Goal: Task Accomplishment & Management: Manage account settings

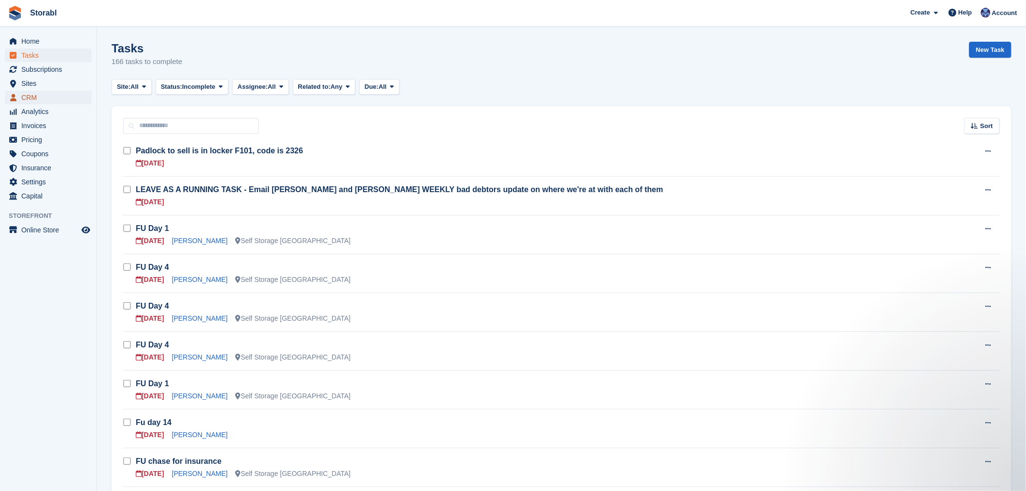
drag, startPoint x: 49, startPoint y: 99, endPoint x: 54, endPoint y: 100, distance: 4.9
click at [49, 99] on span "CRM" at bounding box center [50, 98] width 58 height 14
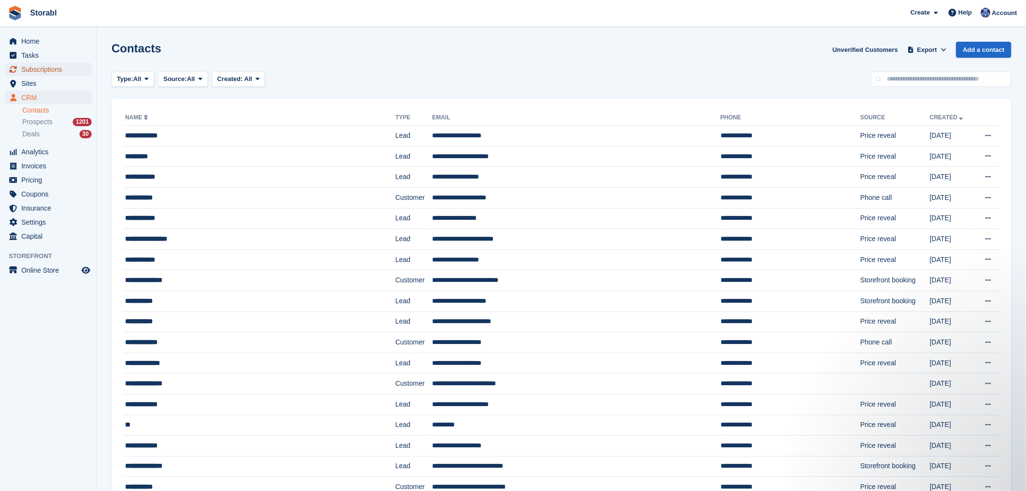
drag, startPoint x: 62, startPoint y: 71, endPoint x: 75, endPoint y: 75, distance: 13.8
click at [62, 71] on span "Subscriptions" at bounding box center [50, 70] width 58 height 14
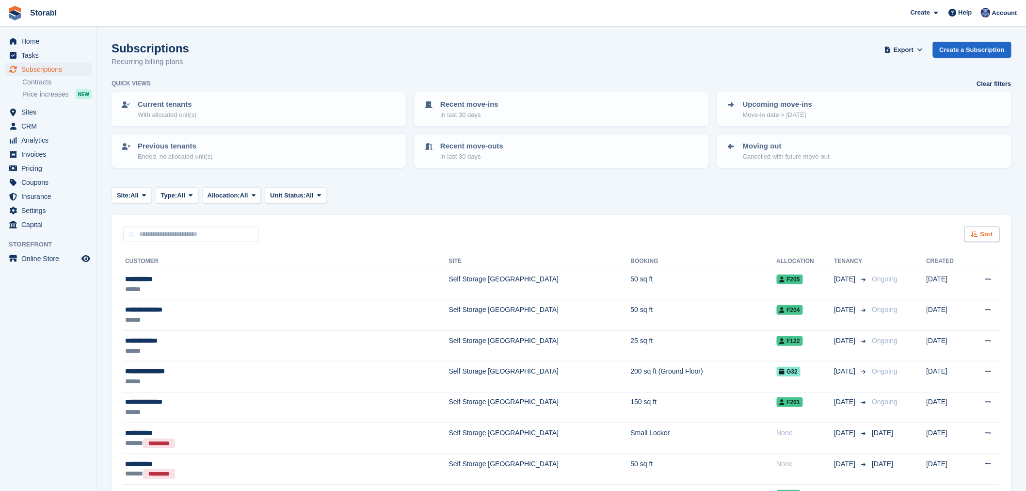
click at [983, 232] on span "Sort" at bounding box center [986, 234] width 13 height 10
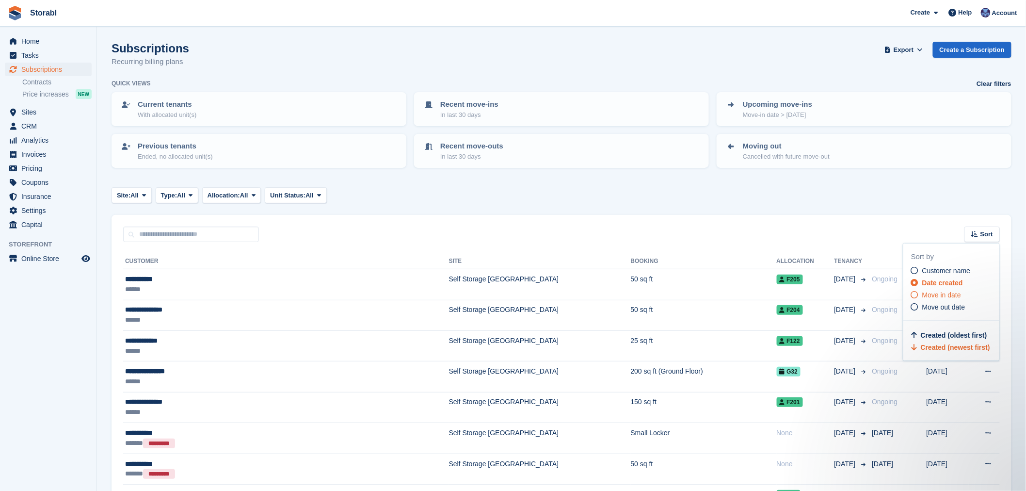
click at [948, 291] on span "Move in date" at bounding box center [941, 295] width 39 height 8
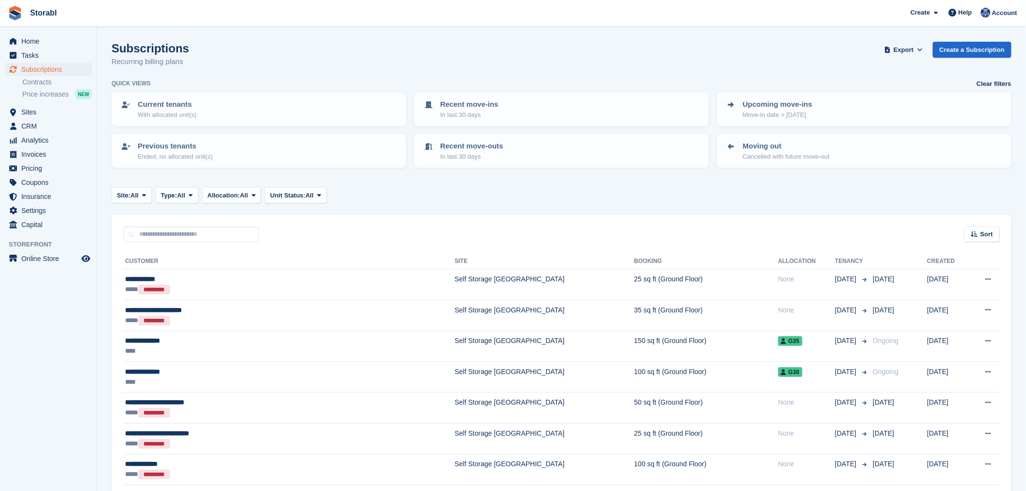
scroll to position [54, 0]
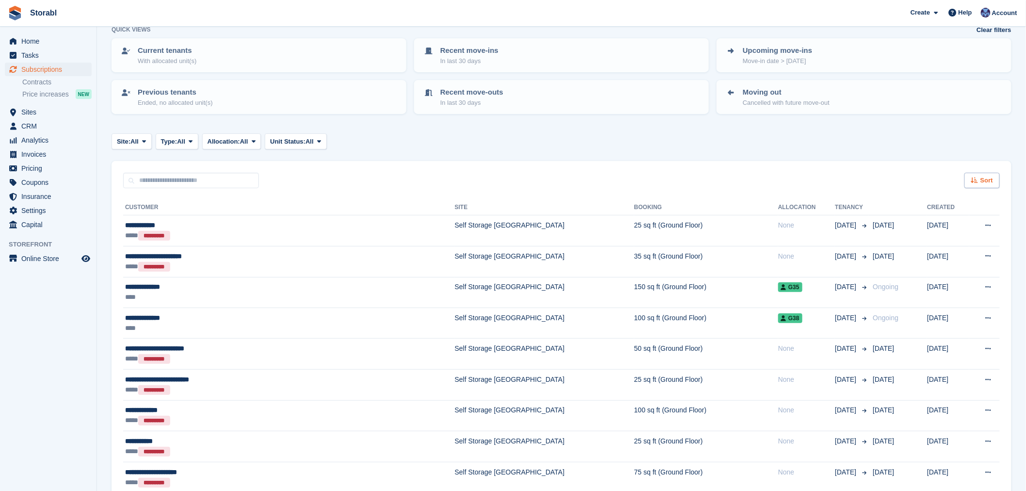
click at [965, 178] on div "Sort" at bounding box center [981, 181] width 35 height 16
click at [952, 294] on span "Move in (newest first)" at bounding box center [955, 293] width 69 height 8
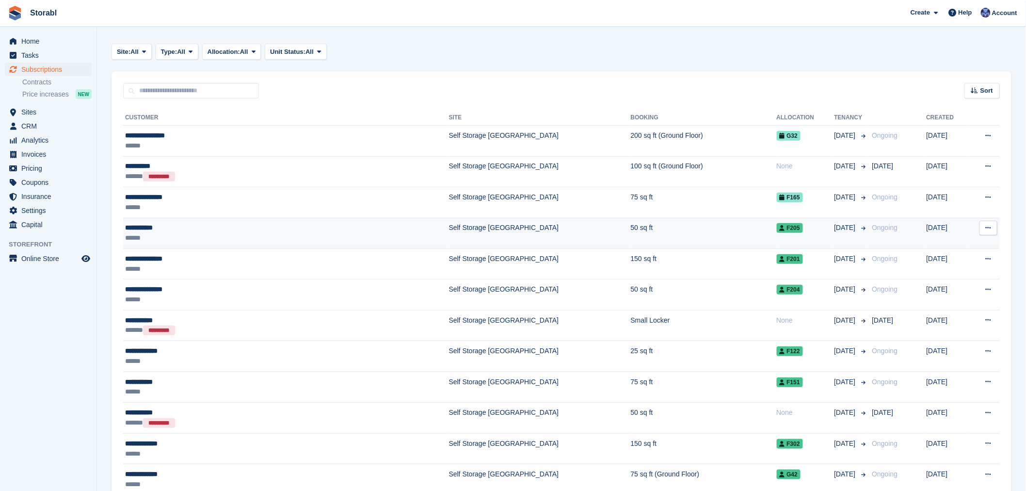
scroll to position [161, 0]
